Goal: Task Accomplishment & Management: Complete application form

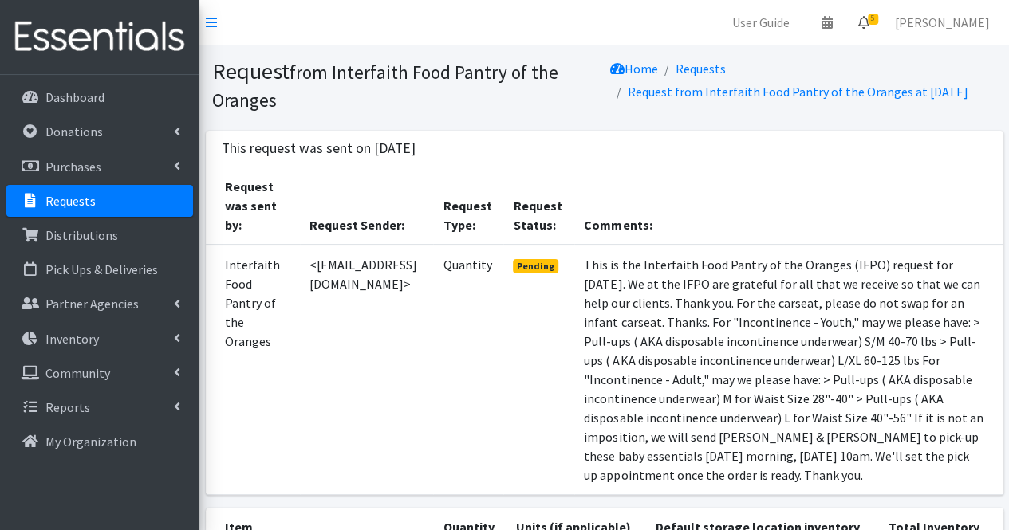
click at [869, 20] on icon at bounding box center [863, 22] width 11 height 13
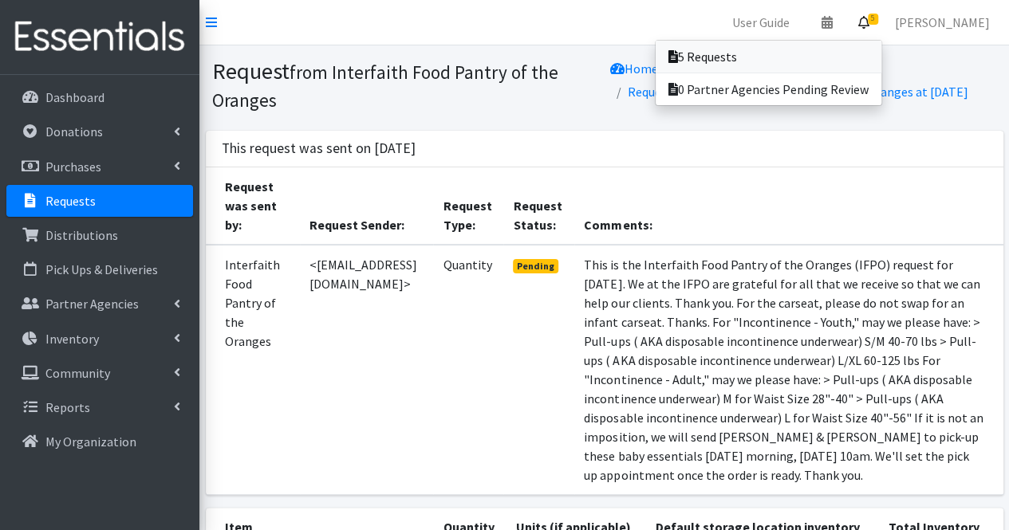
click at [814, 60] on link "5 Requests" at bounding box center [769, 57] width 226 height 32
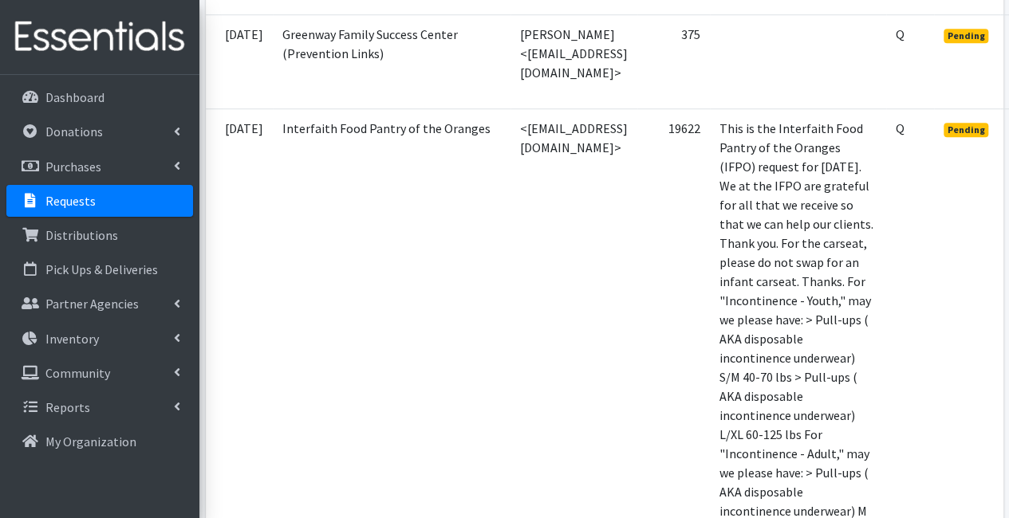
scroll to position [605, 136]
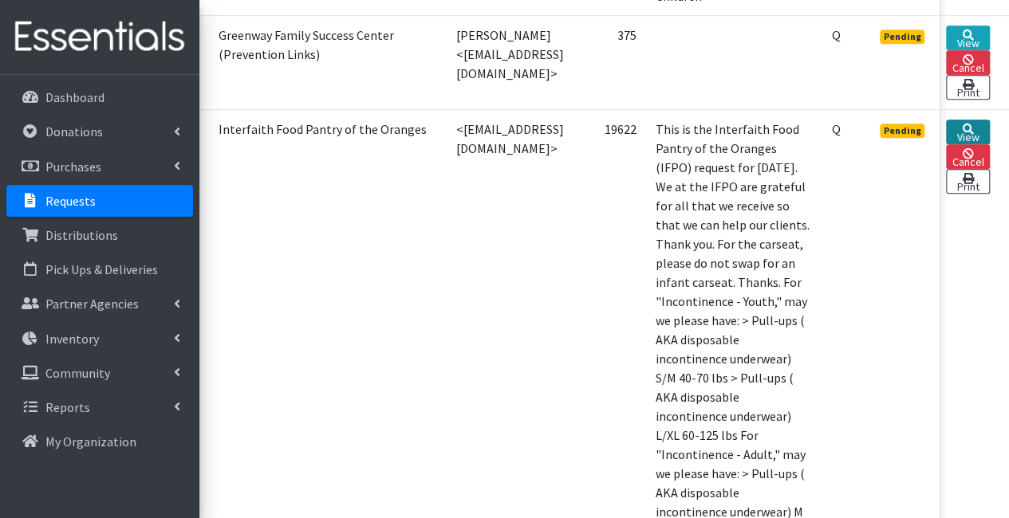
click at [979, 120] on link "View" at bounding box center [968, 132] width 44 height 25
click at [990, 120] on link "View" at bounding box center [968, 132] width 44 height 25
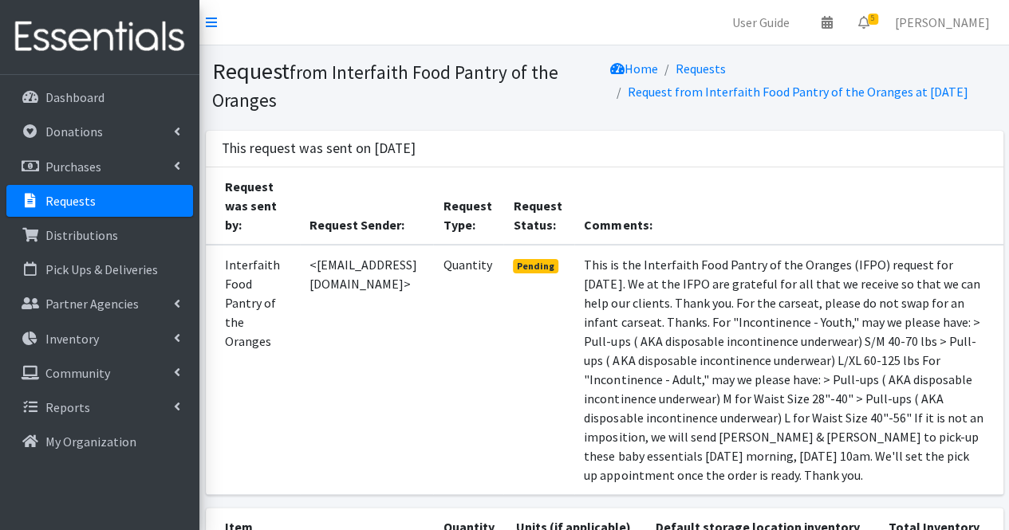
click at [968, 104] on li "Request from Interfaith Food Pantry of the Oranges at [DATE]" at bounding box center [789, 92] width 358 height 23
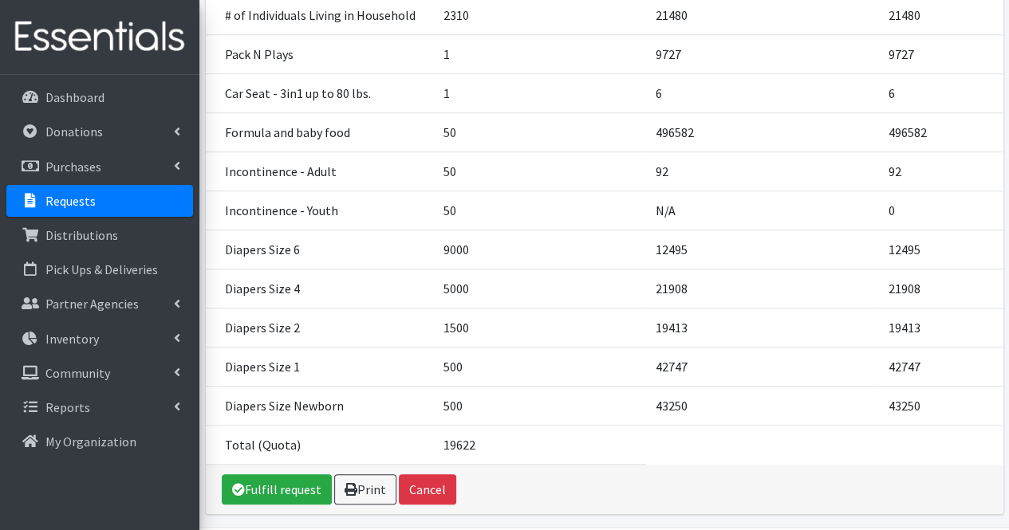
scroll to position [592, 0]
click at [271, 498] on link "Fulfill request" at bounding box center [277, 489] width 110 height 30
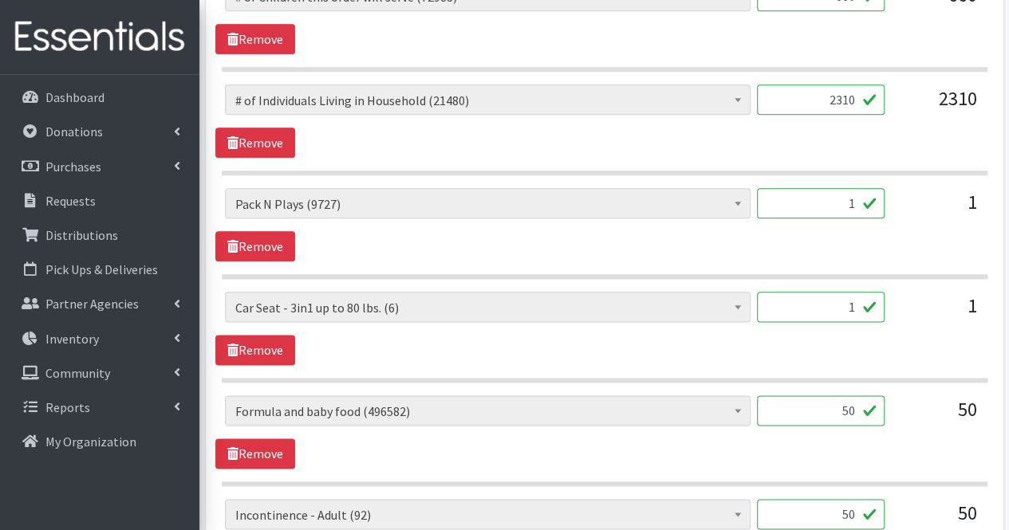
scroll to position [820, 0]
click at [589, 333] on div "# of Children this order will serve (72983) # of Individuals Living in Househol…" at bounding box center [604, 327] width 778 height 73
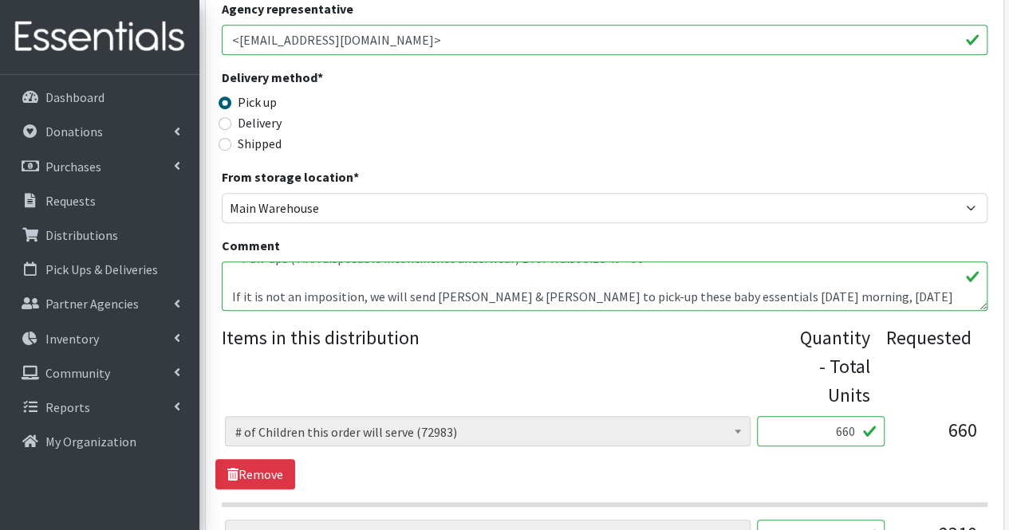
scroll to position [287, 0]
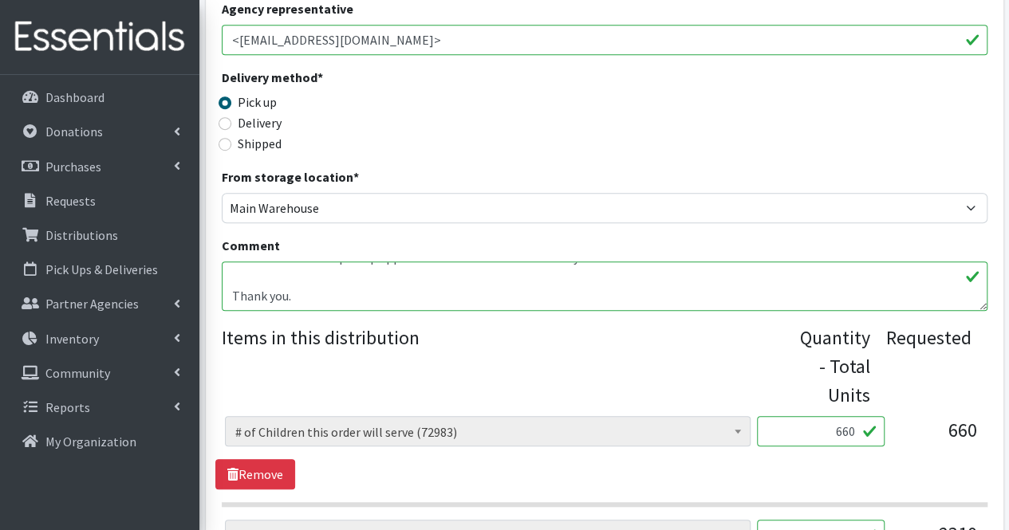
click at [400, 295] on textarea "This is the Interfaith Food Pantry of the Oranges (IFPO) request for [DATE]. We…" at bounding box center [605, 286] width 766 height 49
click at [270, 297] on textarea "This is the Interfaith Food Pantry of the Oranges (IFPO) request for [DATE]. We…" at bounding box center [605, 286] width 766 height 49
click at [429, 301] on textarea "This is the Interfaith Food Pantry of the Oranges (IFPO) request for [DATE]. We…" at bounding box center [605, 286] width 766 height 49
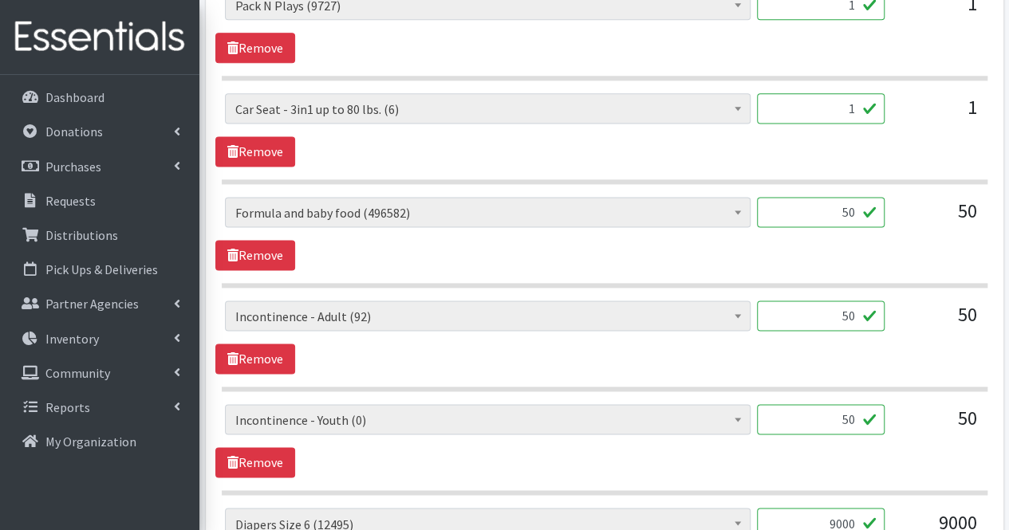
scroll to position [1019, 0]
type textarea "This is the Interfaith Food Pantry of the Oranges (IFPO) request for September …"
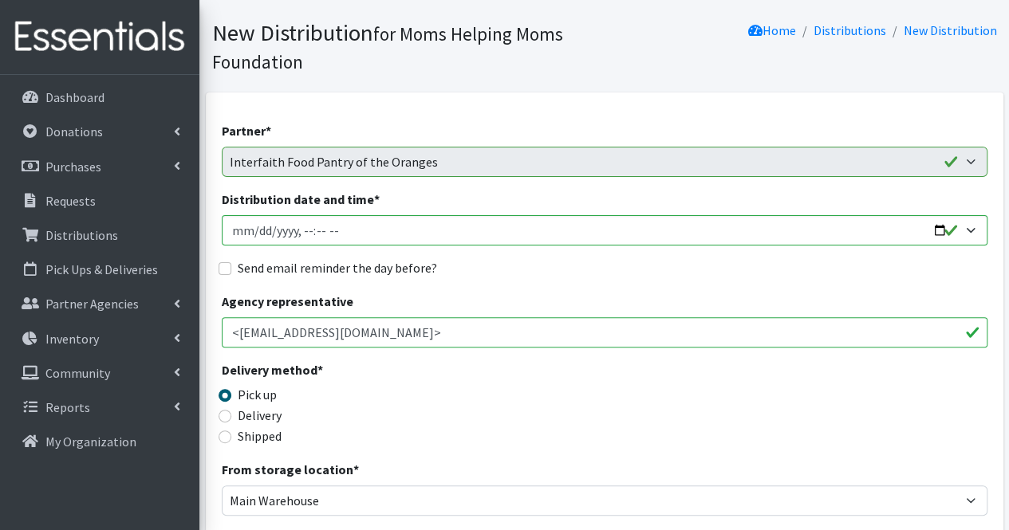
scroll to position [0, 0]
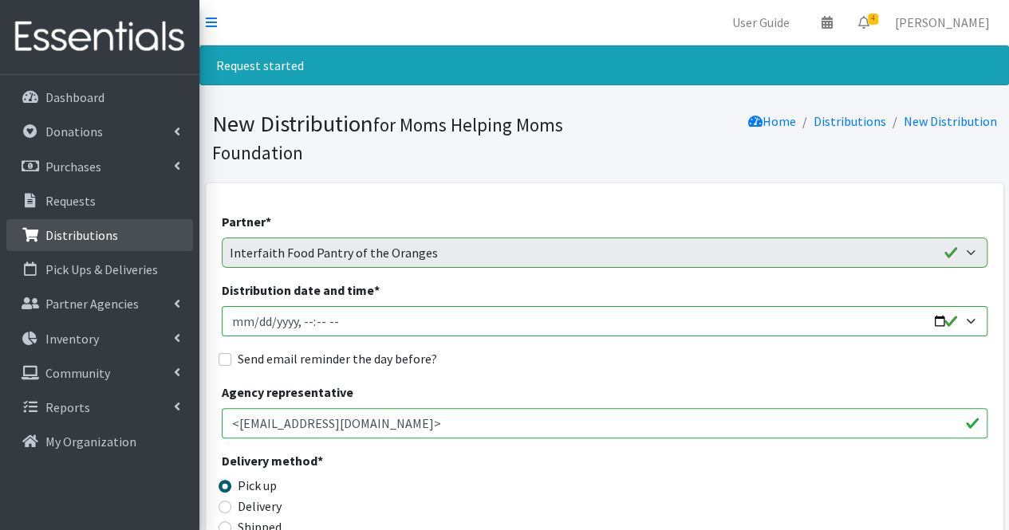
click at [120, 243] on link "Distributions" at bounding box center [99, 235] width 187 height 32
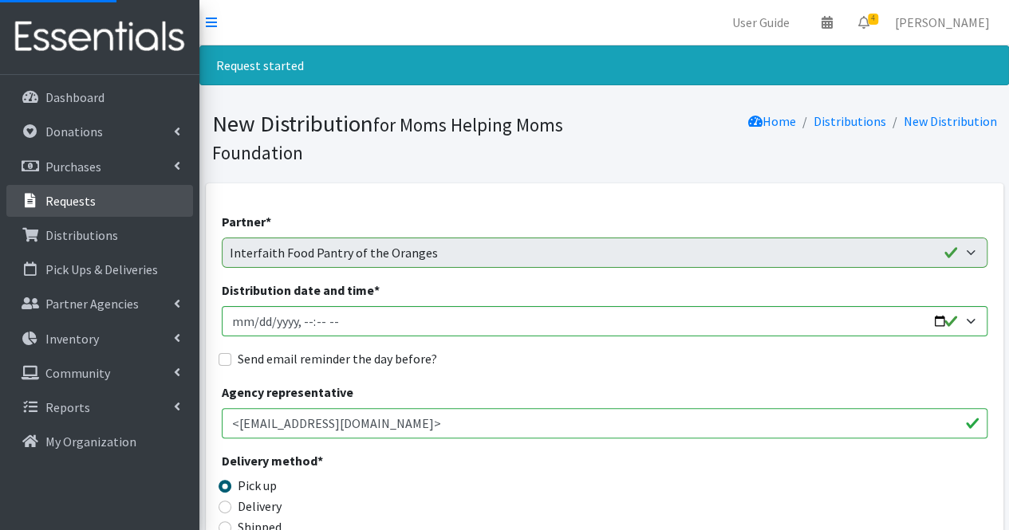
click at [123, 197] on link "Requests" at bounding box center [99, 201] width 187 height 32
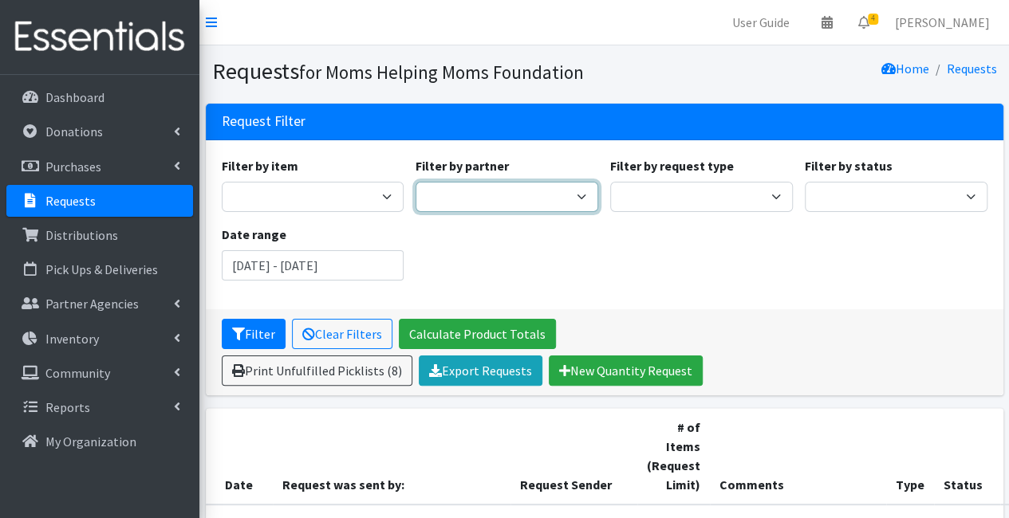
click at [471, 197] on select "A Better Choice Empowerment Center Acenda Integrated Health - FSC Acenda Integr…" at bounding box center [507, 197] width 183 height 30
select select "3892"
click at [416, 182] on select "A Better Choice Empowerment Center Acenda Integrated Health - FSC Acenda Integr…" at bounding box center [507, 197] width 183 height 30
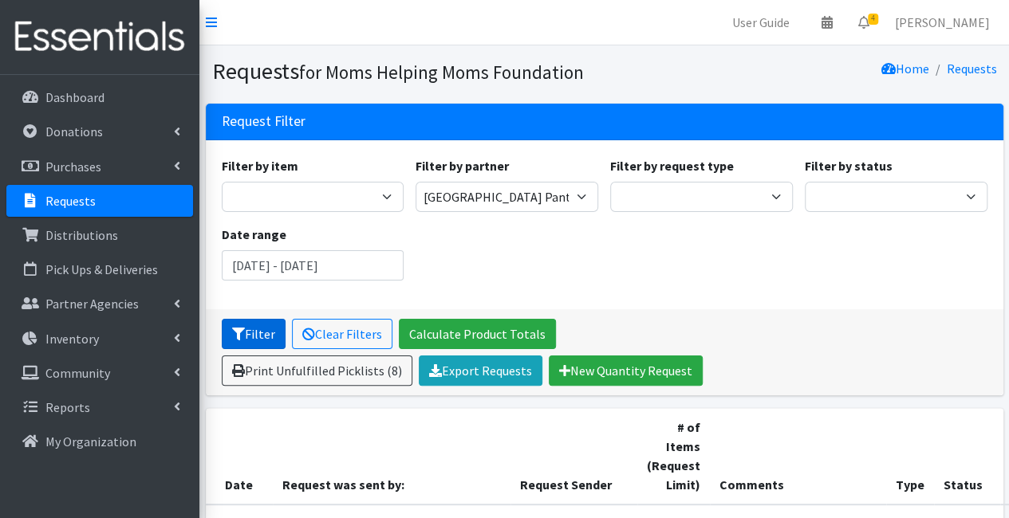
click at [270, 332] on button "Filter" at bounding box center [254, 334] width 64 height 30
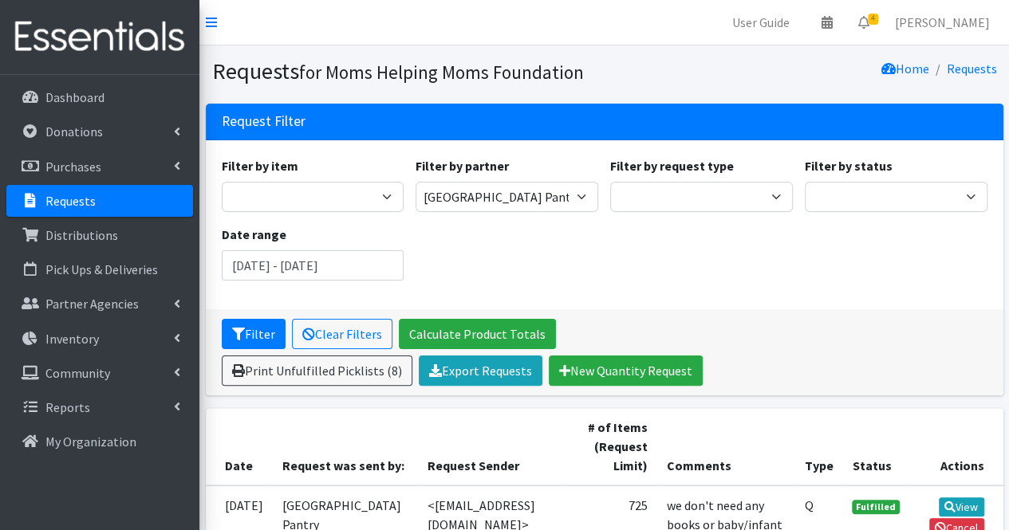
scroll to position [126, 0]
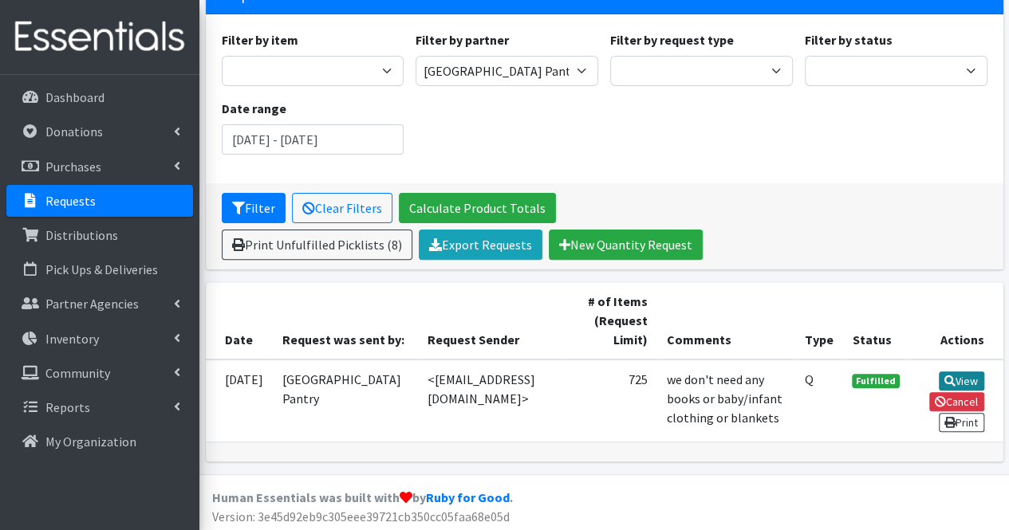
click at [959, 372] on link "View" at bounding box center [961, 381] width 45 height 19
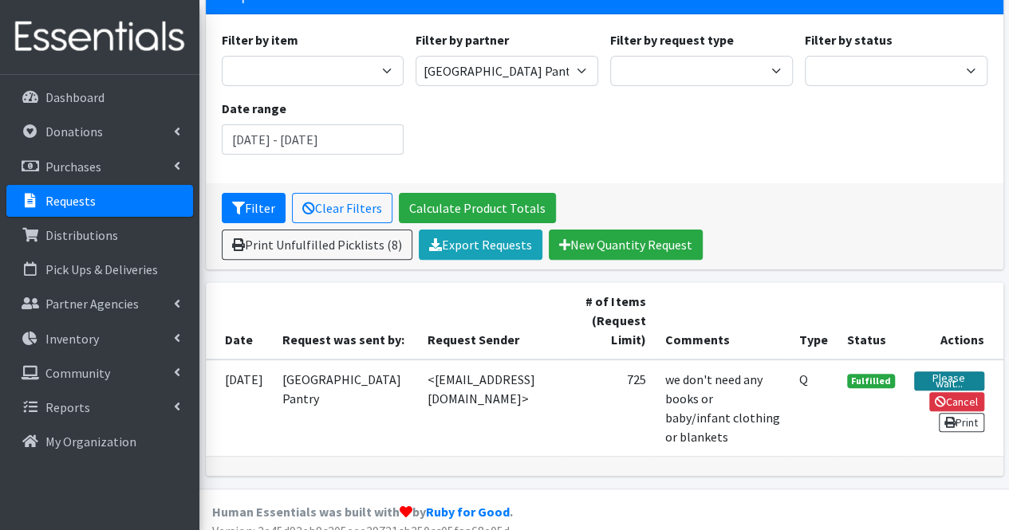
scroll to position [124, 0]
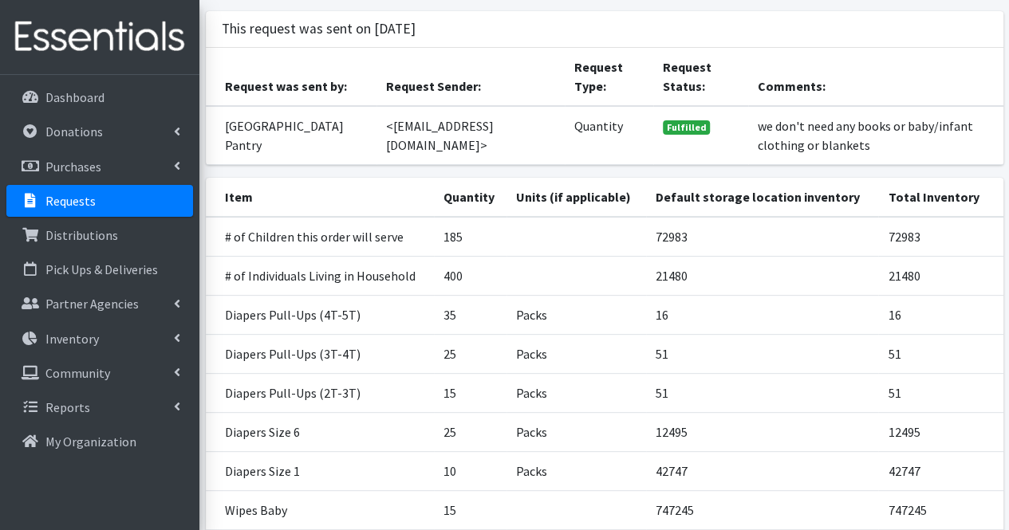
scroll to position [329, 0]
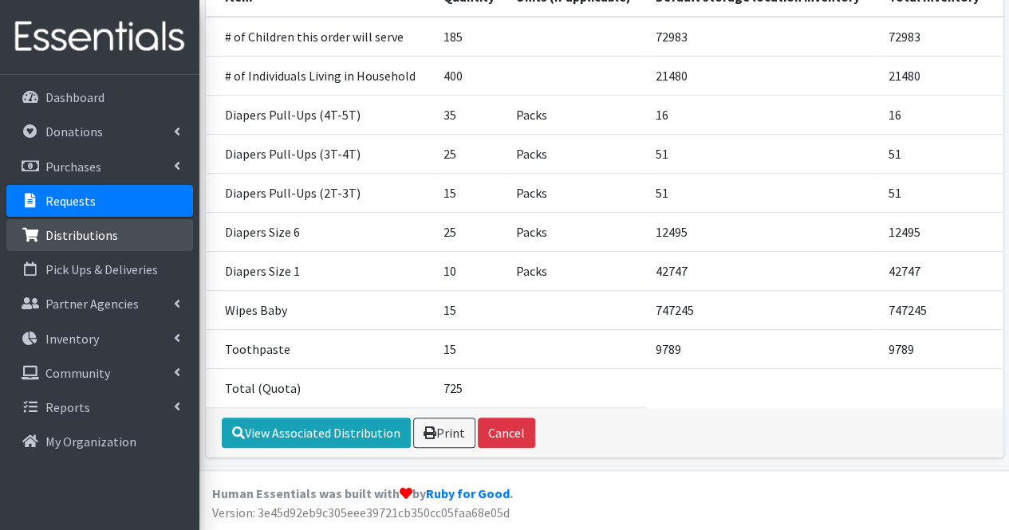
click at [116, 242] on link "Distributions" at bounding box center [99, 235] width 187 height 32
click at [130, 203] on link "Requests" at bounding box center [99, 201] width 187 height 32
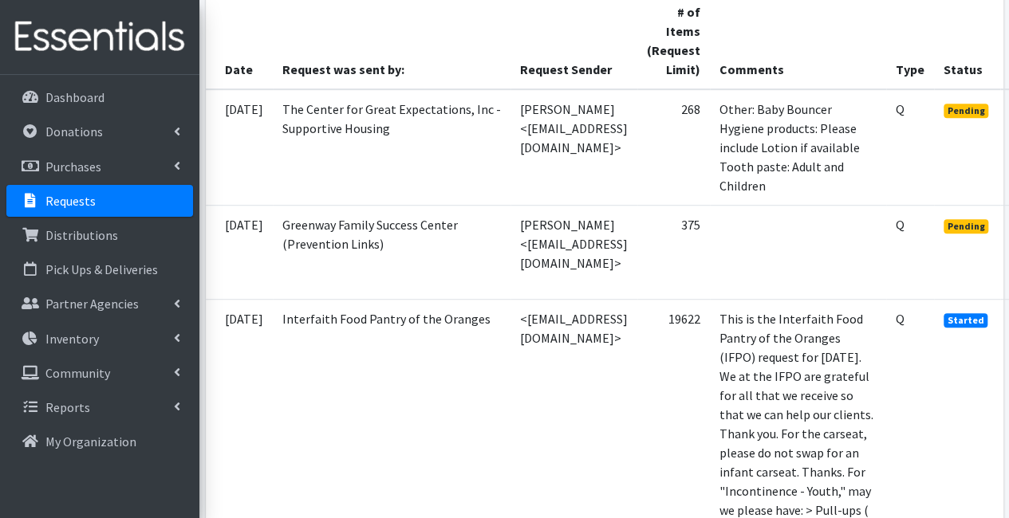
scroll to position [416, 136]
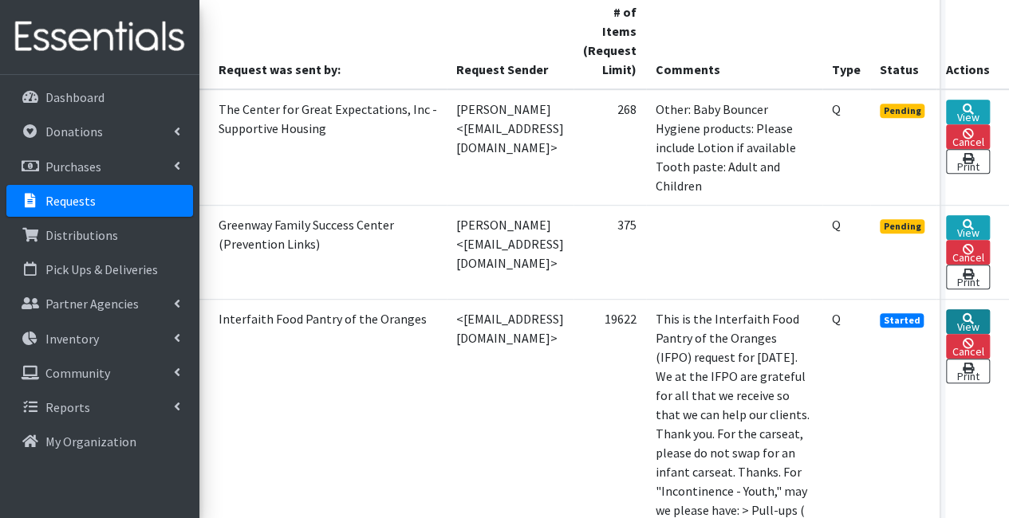
click at [962, 309] on link "View" at bounding box center [968, 321] width 44 height 25
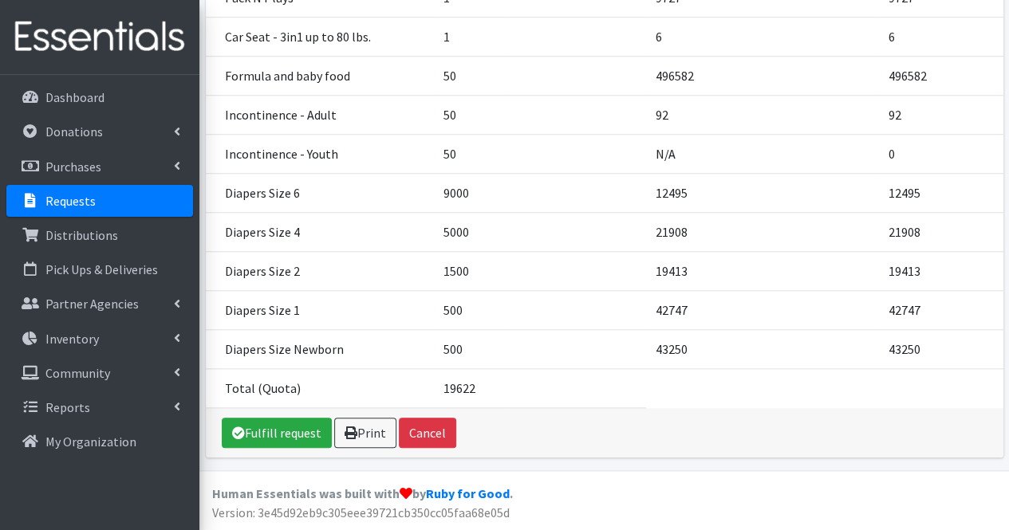
scroll to position [656, 0]
click at [297, 436] on link "Fulfill request" at bounding box center [277, 433] width 110 height 30
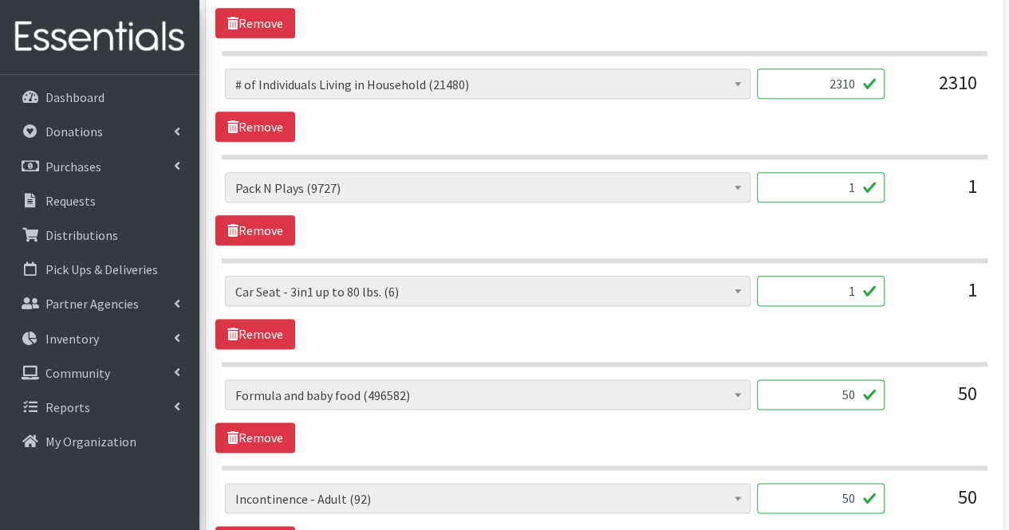
scroll to position [837, 0]
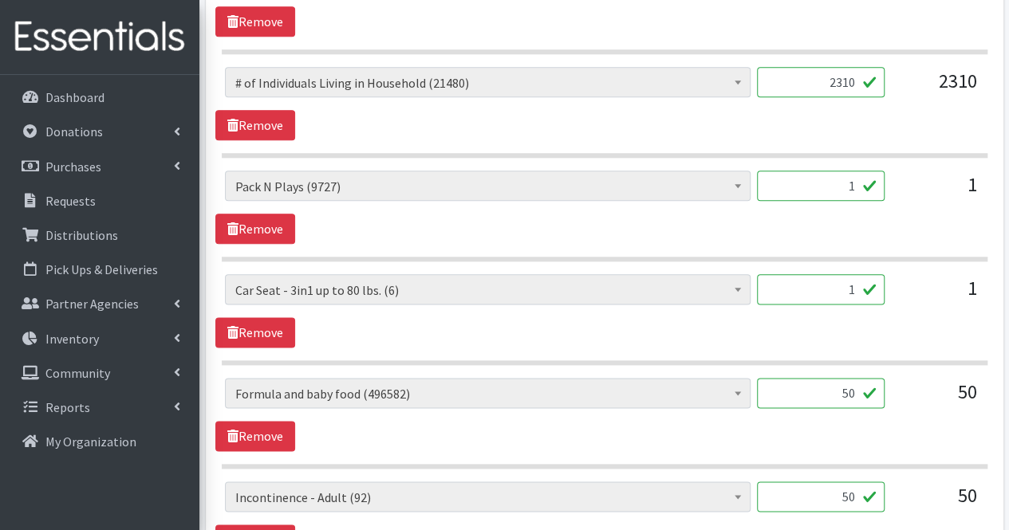
click at [820, 393] on input "50" at bounding box center [821, 393] width 128 height 30
type input "5"
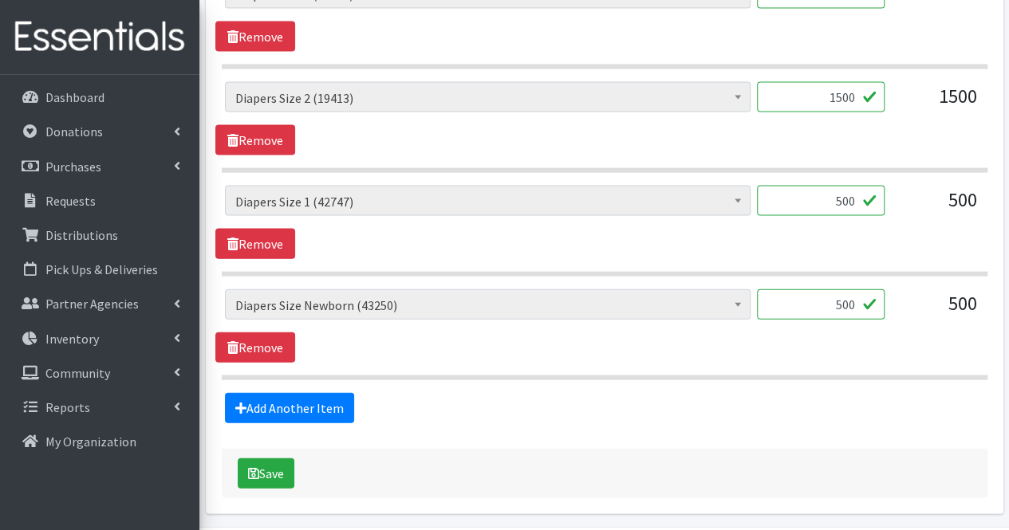
scroll to position [1696, 0]
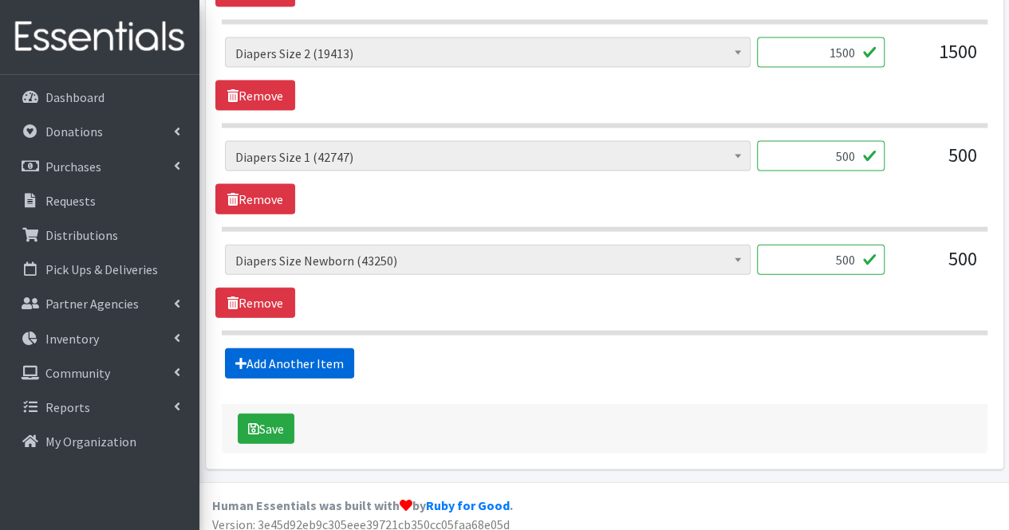
type input "62"
click at [328, 349] on link "Add Another Item" at bounding box center [289, 364] width 129 height 30
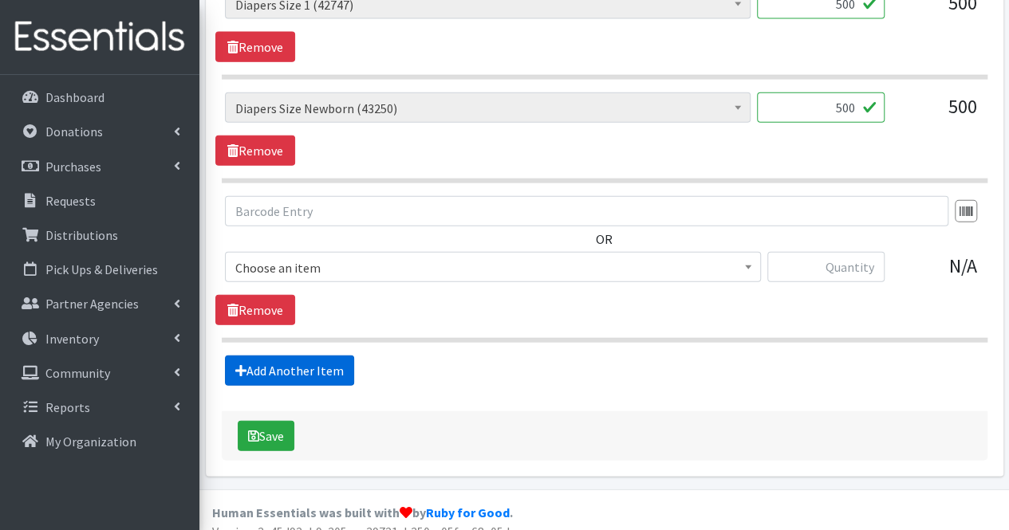
scroll to position [1854, 0]
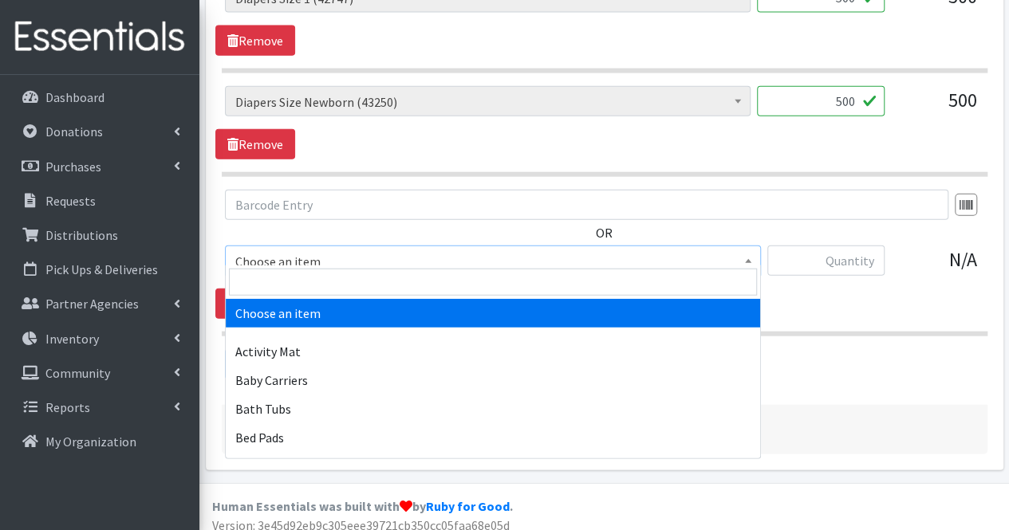
click at [320, 251] on span "Choose an item" at bounding box center [492, 261] width 515 height 22
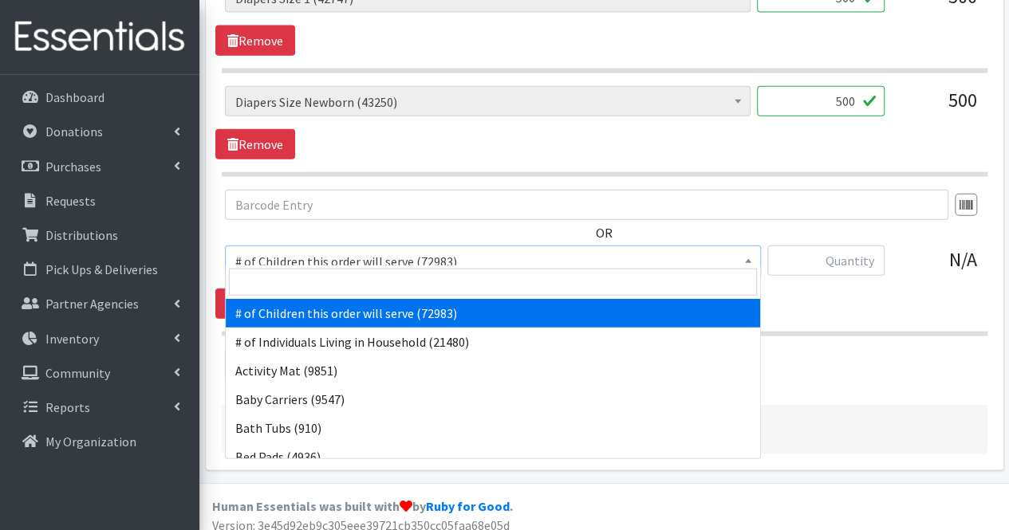
click at [305, 280] on input "search" at bounding box center [493, 282] width 528 height 27
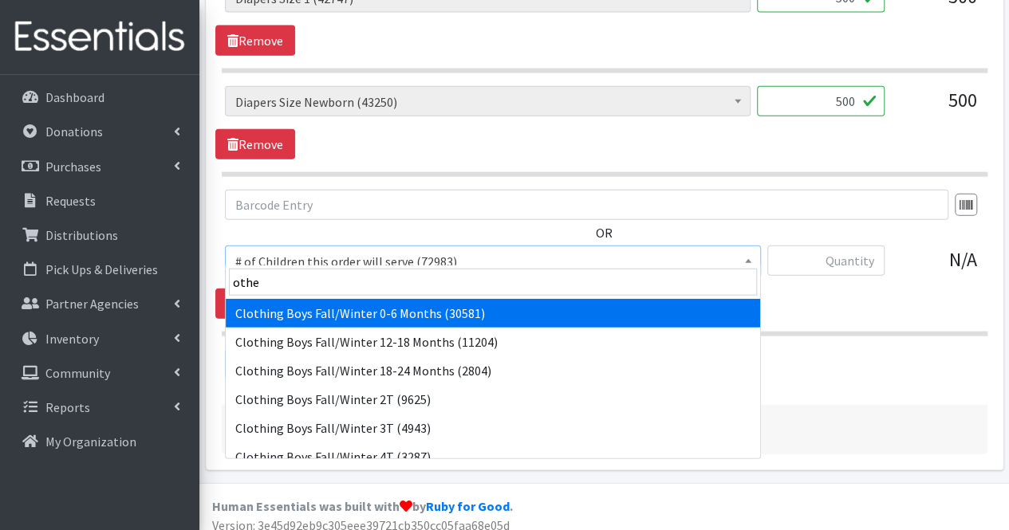
type input "other"
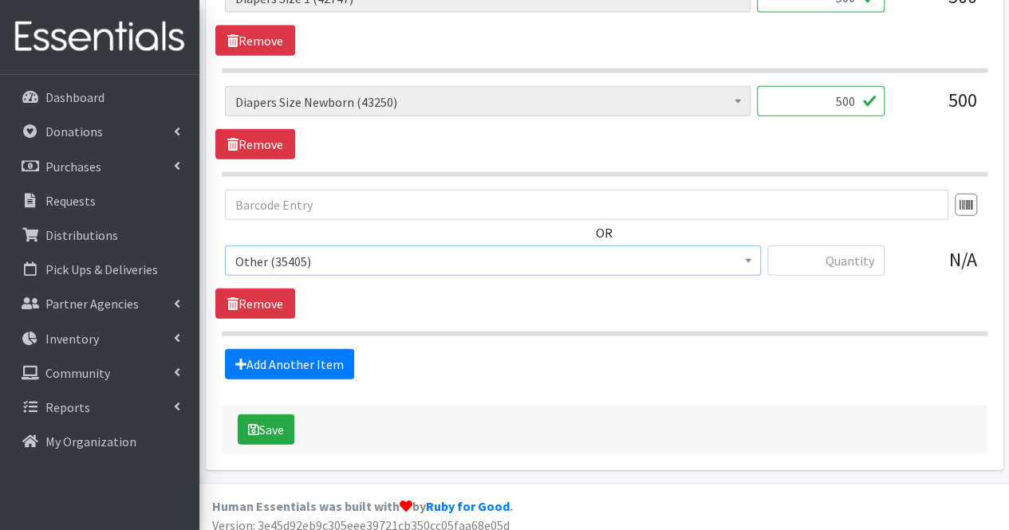
select select "316"
click at [860, 246] on input "text" at bounding box center [825, 261] width 117 height 30
drag, startPoint x: 752, startPoint y: 199, endPoint x: 651, endPoint y: 194, distance: 101.4
click at [651, 194] on input "text" at bounding box center [586, 205] width 723 height 30
click at [873, 249] on input "13" at bounding box center [825, 261] width 117 height 30
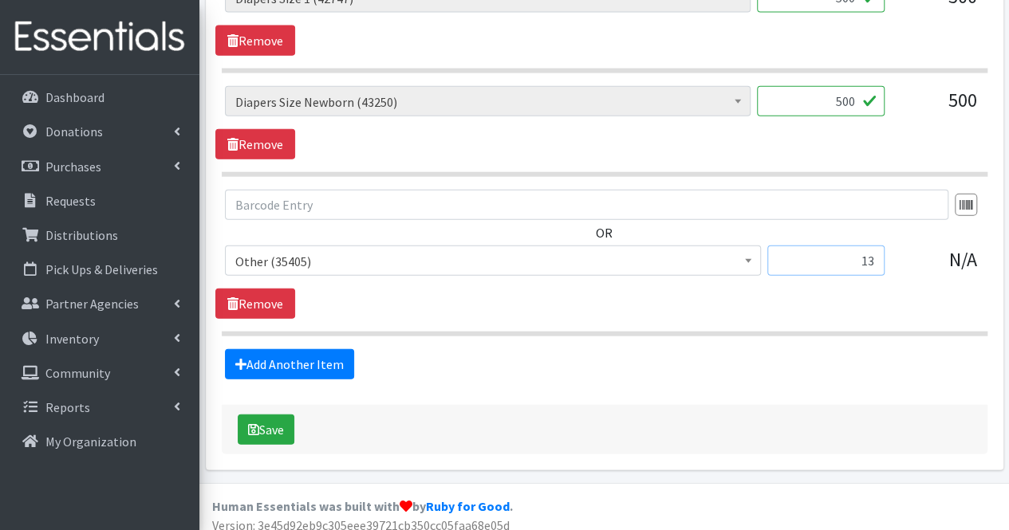
type input "1"
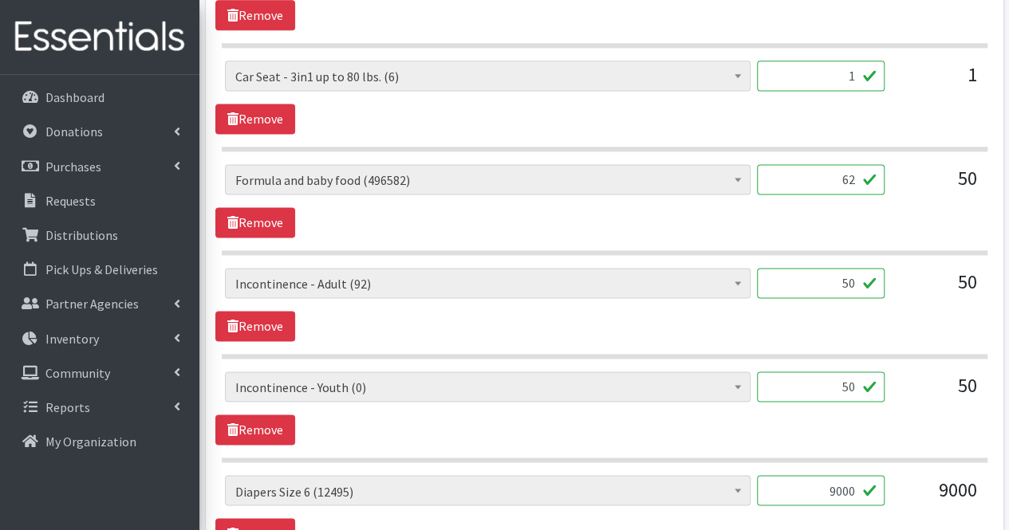
scroll to position [1081, 0]
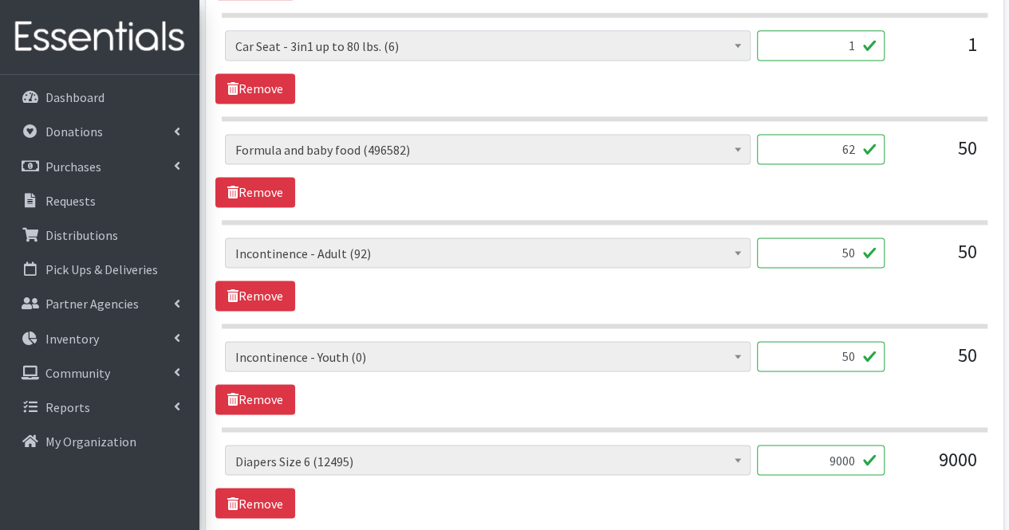
type input "29"
click at [798, 248] on input "50" at bounding box center [821, 253] width 128 height 30
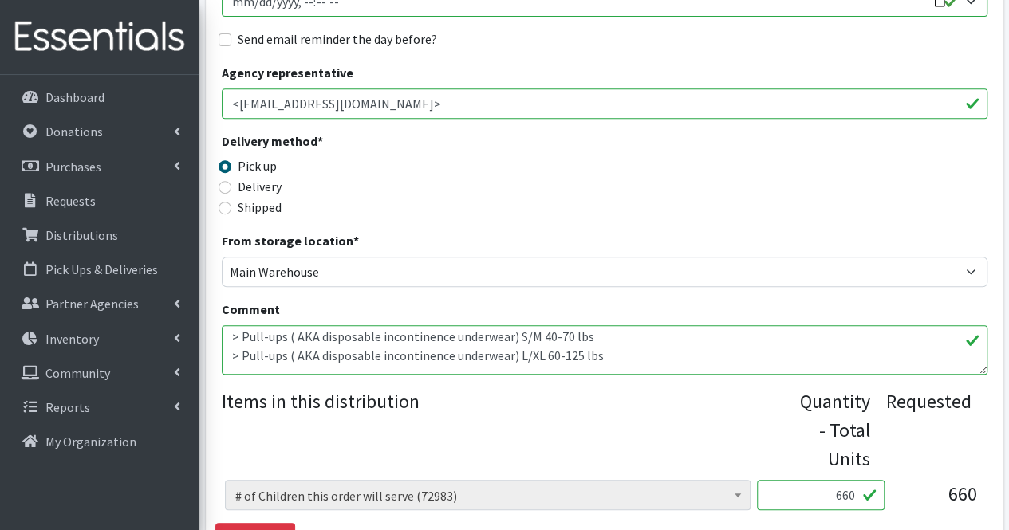
scroll to position [117, 0]
click at [716, 353] on textarea "This is the Interfaith Food Pantry of the Oranges (IFPO) request for [DATE]. We…" at bounding box center [605, 349] width 766 height 49
click at [719, 417] on legend "Items in this distribution" at bounding box center [511, 428] width 578 height 80
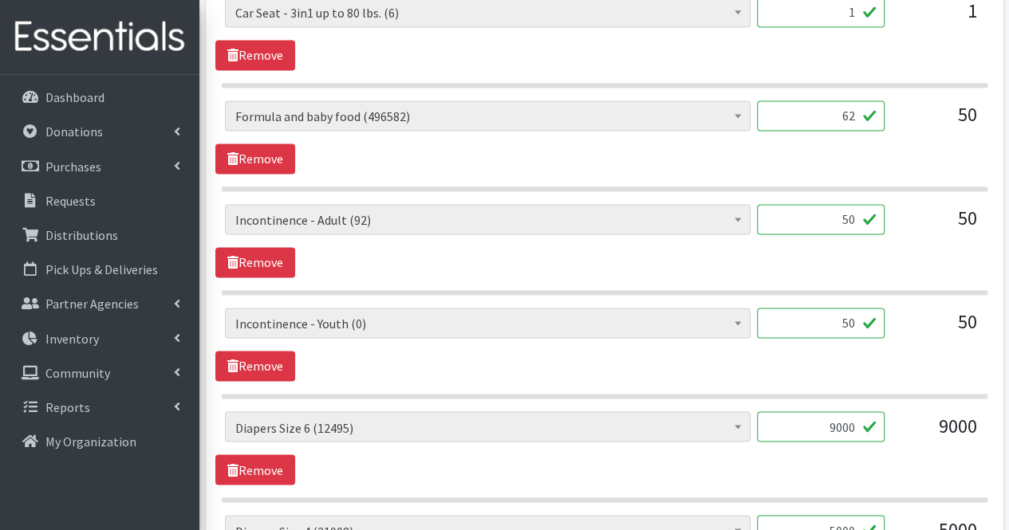
scroll to position [1115, 0]
click at [857, 213] on input "50" at bounding box center [821, 218] width 128 height 30
type input "5"
type input "144"
click at [854, 318] on input "50" at bounding box center [821, 322] width 128 height 30
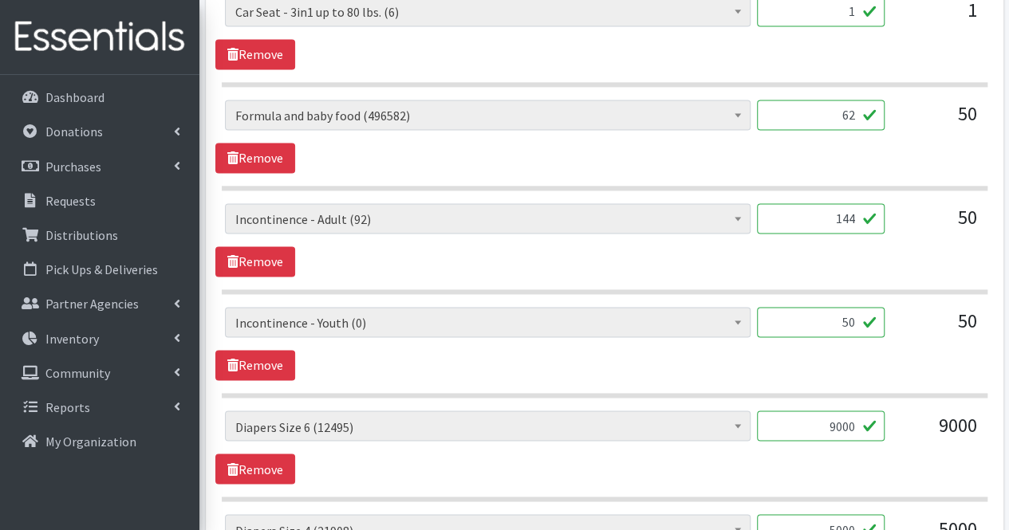
type input "5"
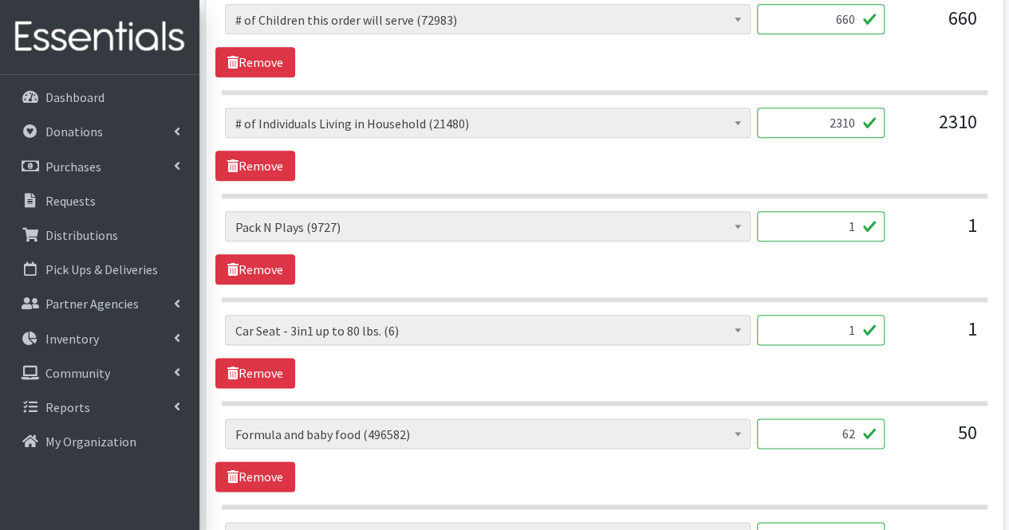
scroll to position [785, 0]
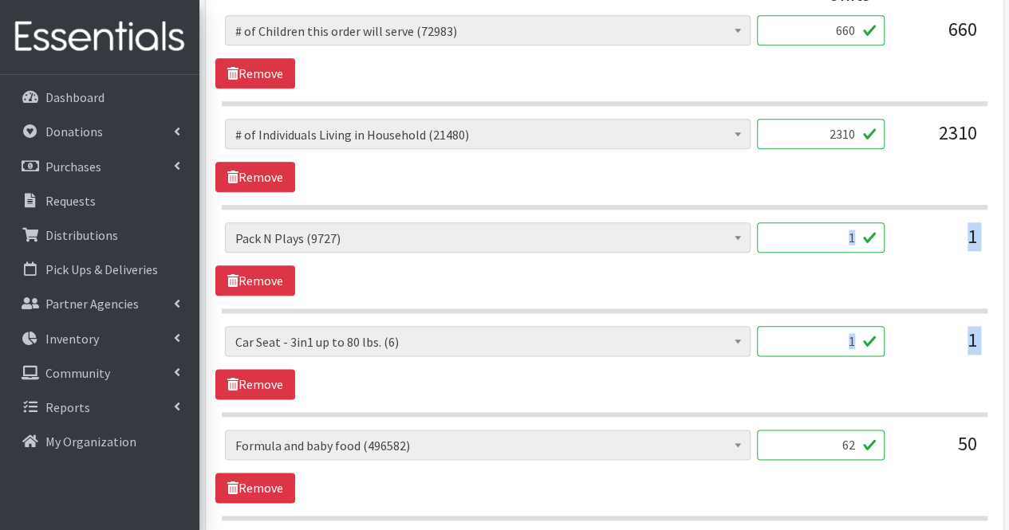
drag, startPoint x: 866, startPoint y: 479, endPoint x: 865, endPoint y: 274, distance: 205.8
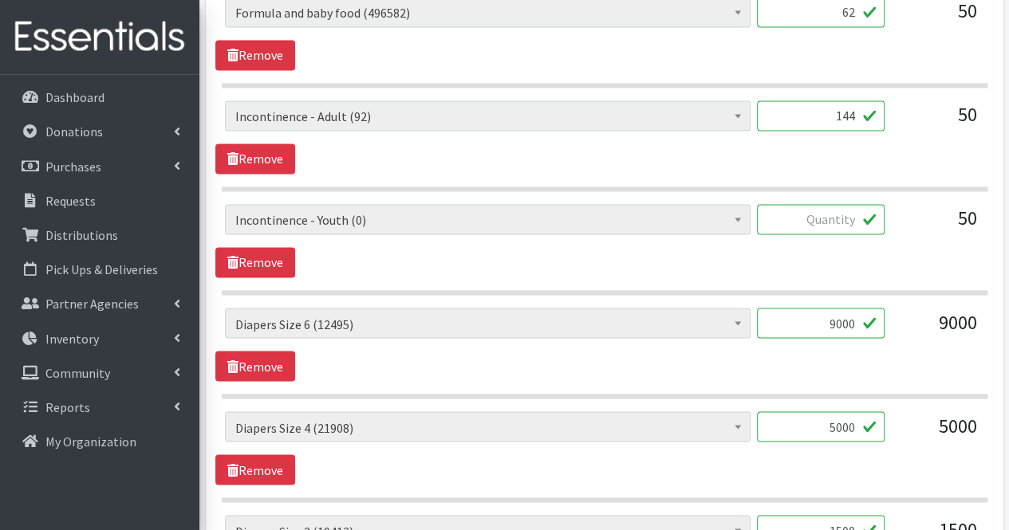
scroll to position [1238, 0]
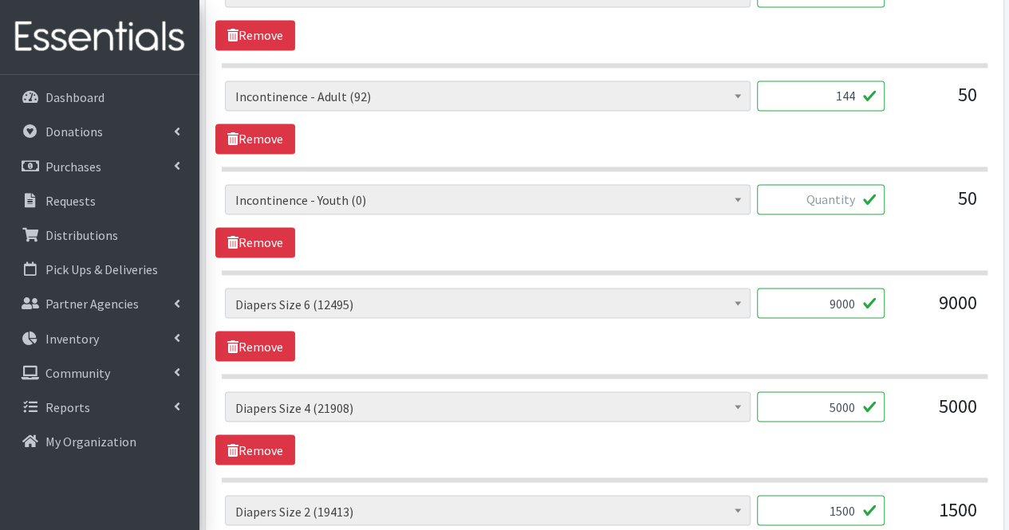
click at [849, 195] on input "text" at bounding box center [821, 199] width 128 height 30
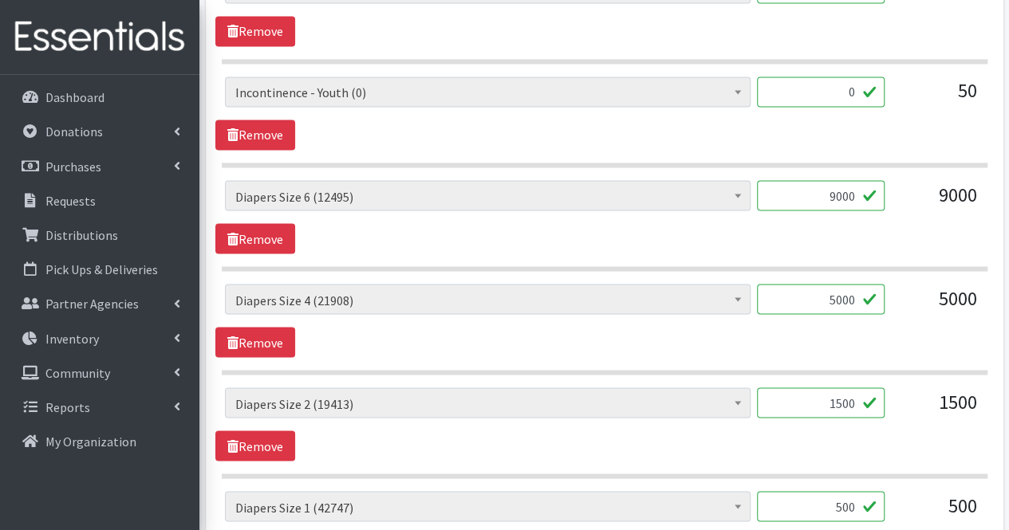
scroll to position [1346, 0]
type input "0"
click at [822, 187] on input "9000" at bounding box center [821, 194] width 128 height 30
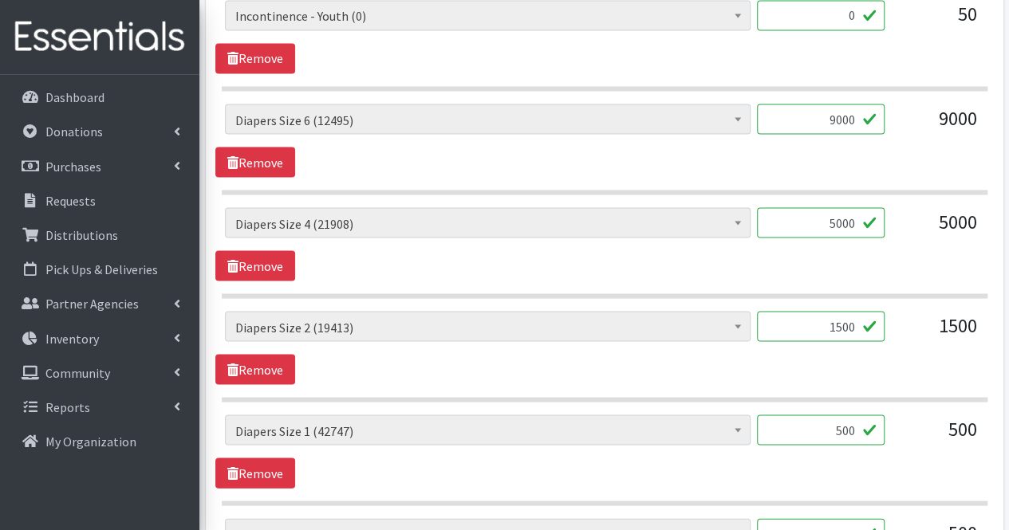
scroll to position [1423, 0]
click at [825, 225] on input "5000" at bounding box center [821, 222] width 128 height 30
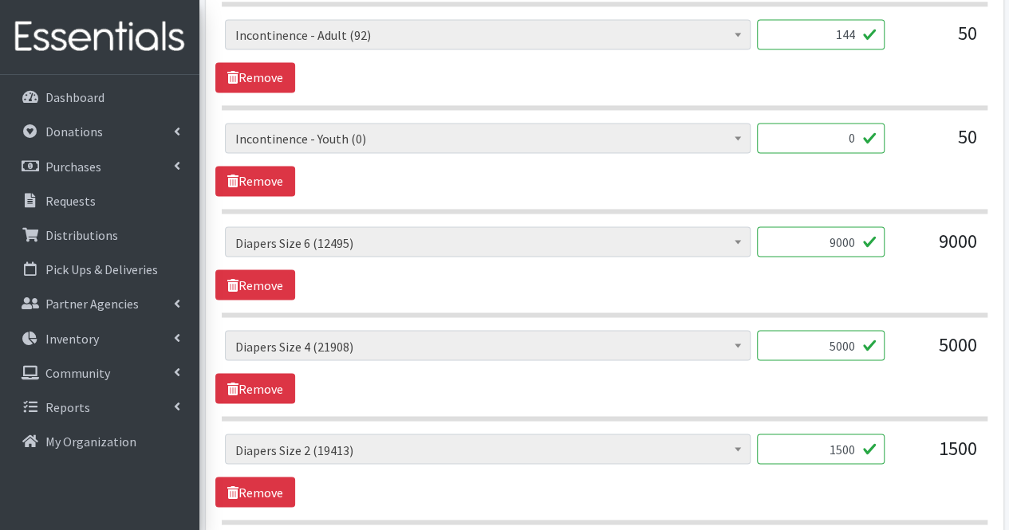
scroll to position [1300, 0]
click at [825, 226] on input "9000" at bounding box center [821, 241] width 128 height 30
type input "1500"
click at [841, 338] on input "5000" at bounding box center [821, 344] width 128 height 30
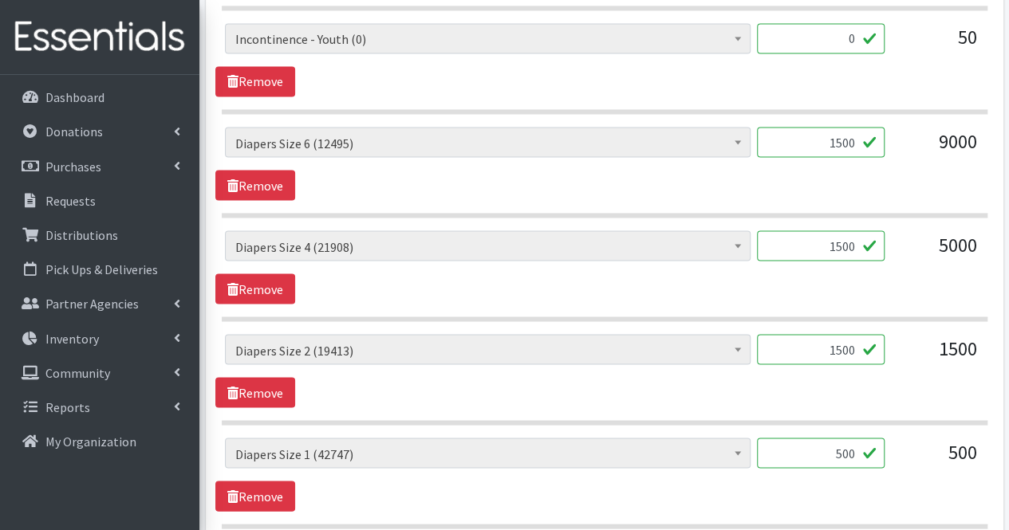
scroll to position [1407, 0]
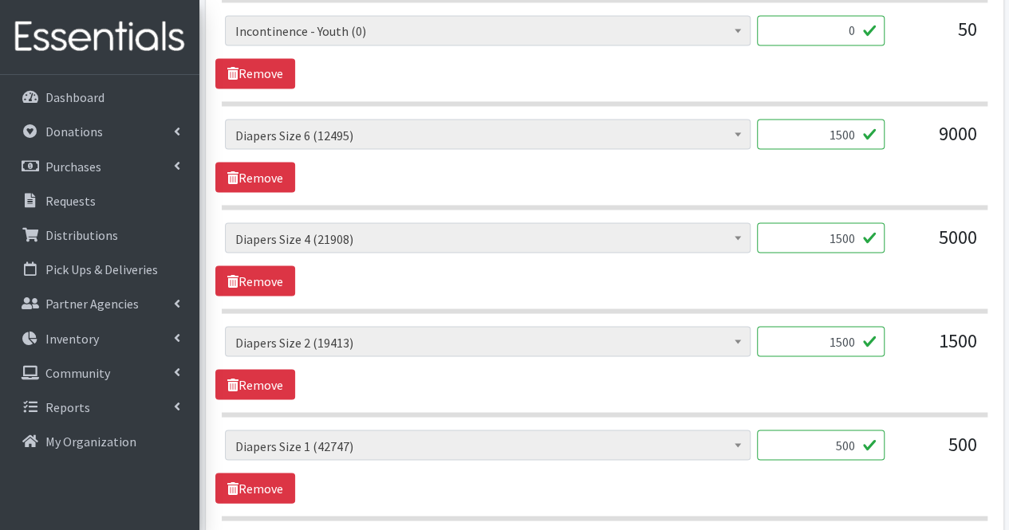
type input "1500"
click at [841, 338] on input "1500" at bounding box center [821, 341] width 128 height 30
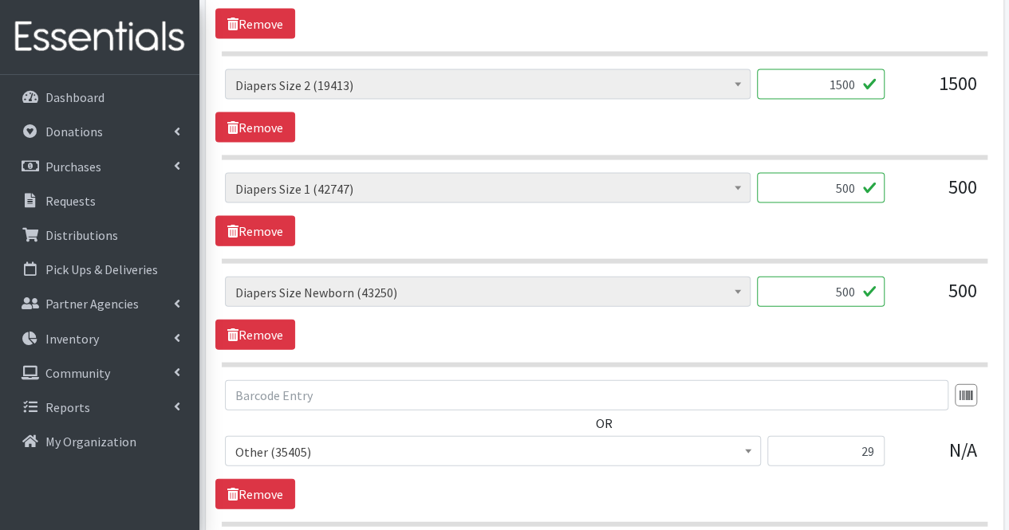
scroll to position [1854, 0]
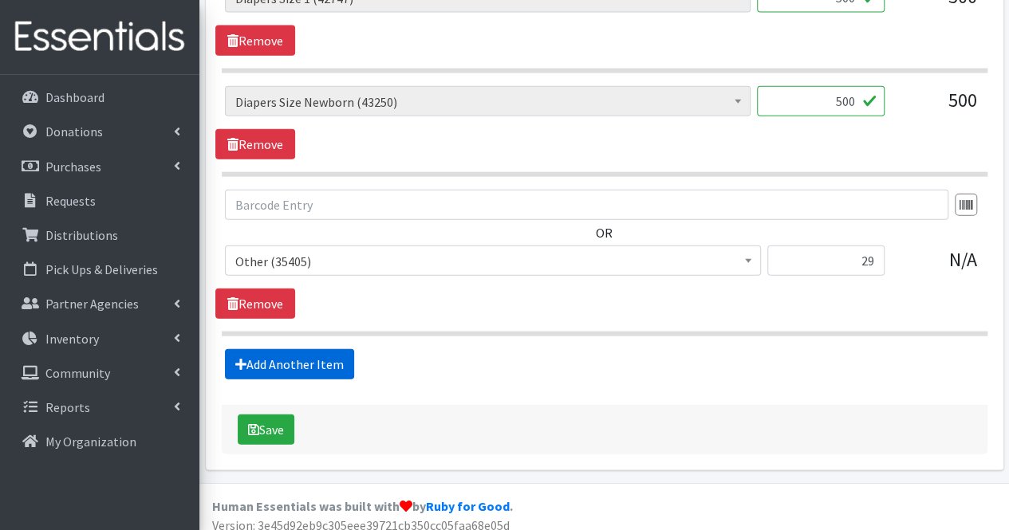
click at [311, 352] on link "Add Another Item" at bounding box center [289, 364] width 129 height 30
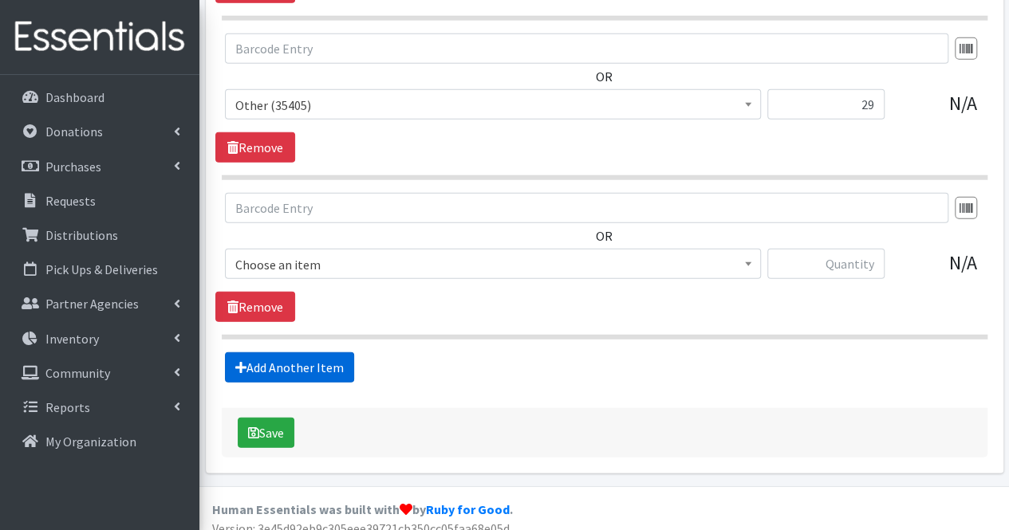
scroll to position [2013, 0]
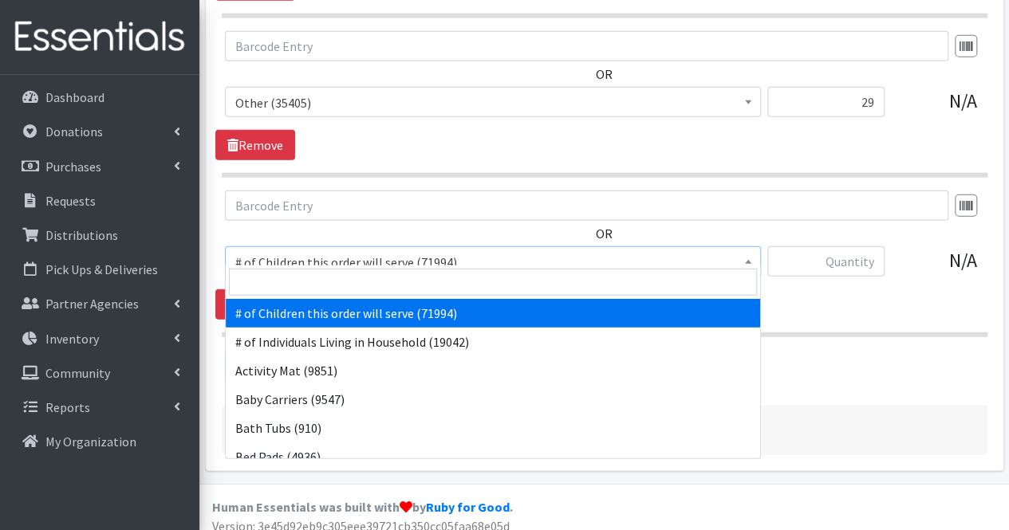
click at [362, 251] on span "# of Children this order will serve (71994)" at bounding box center [492, 262] width 515 height 22
click at [361, 276] on input "search" at bounding box center [493, 282] width 528 height 27
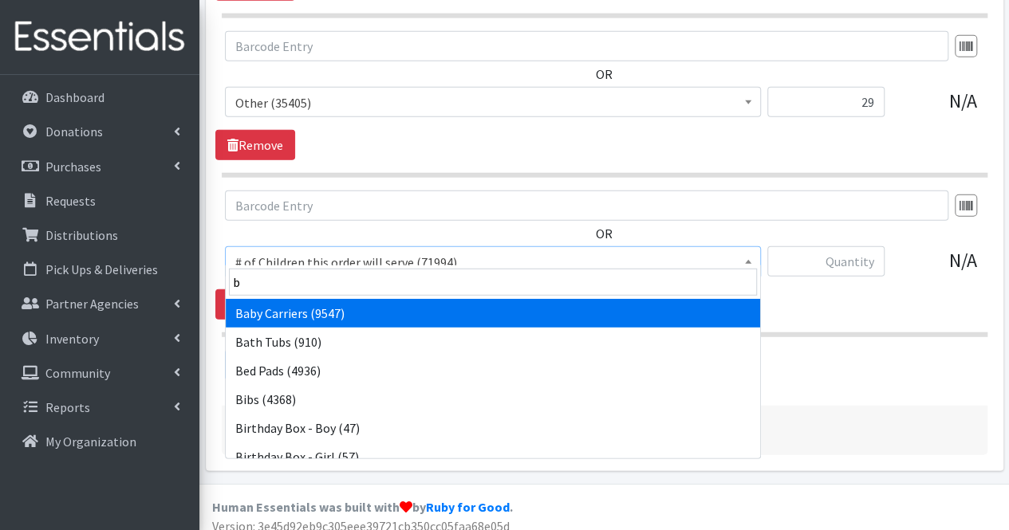
type input "bl"
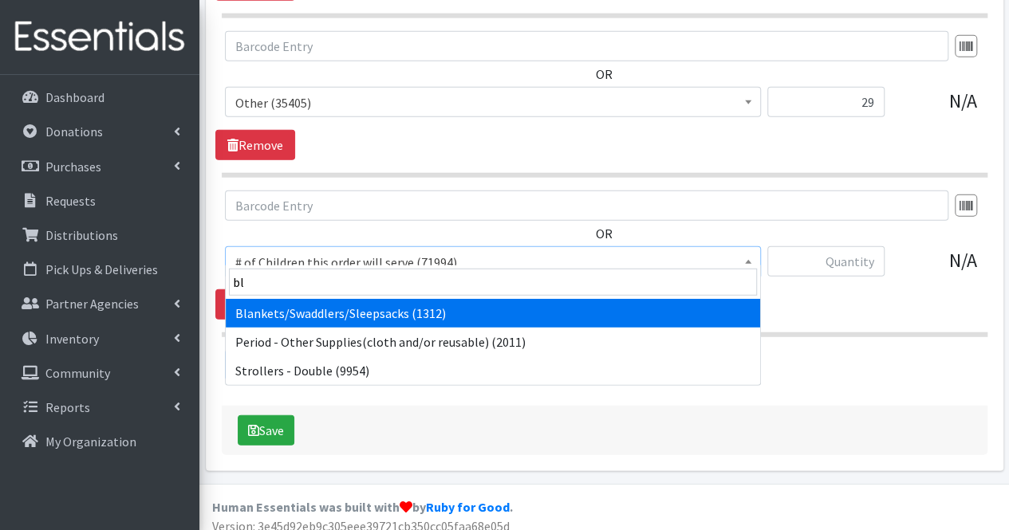
select select "1933"
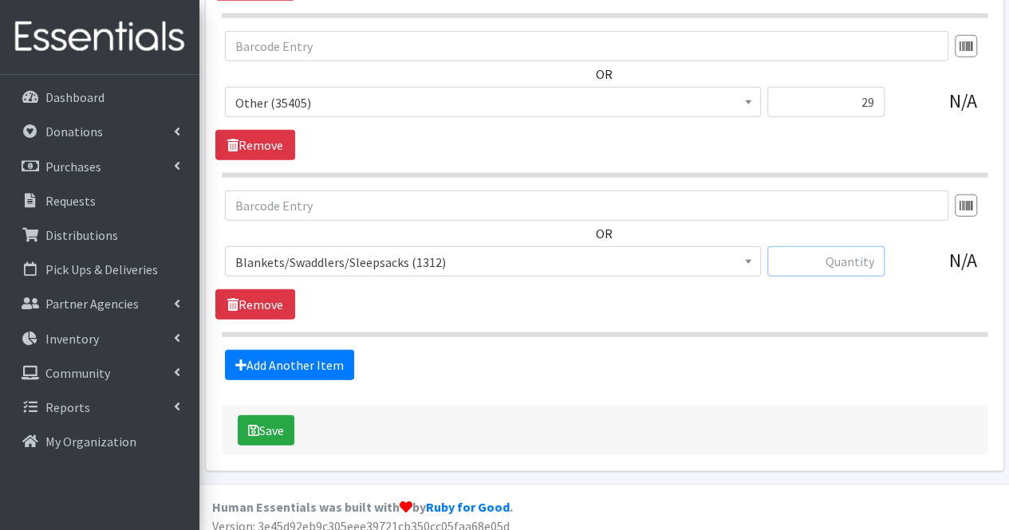
click at [853, 249] on input "text" at bounding box center [825, 261] width 117 height 30
type input "5"
